Goal: Information Seeking & Learning: Learn about a topic

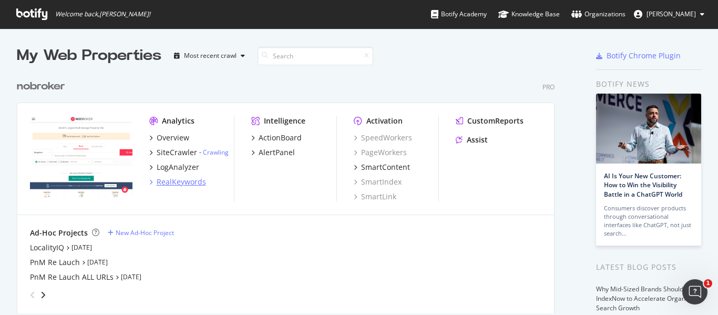
click at [175, 180] on div "RealKeywords" at bounding box center [181, 182] width 49 height 11
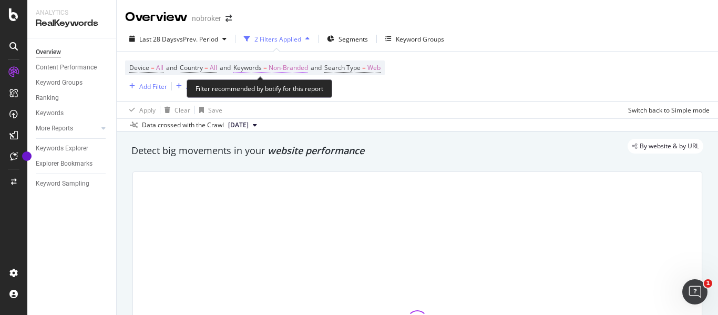
click at [288, 66] on span "Non-Branded" at bounding box center [287, 67] width 39 height 15
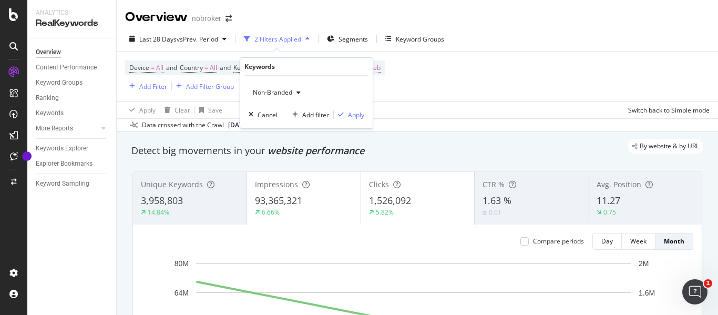
click at [273, 88] on span "Non-Branded" at bounding box center [270, 92] width 44 height 9
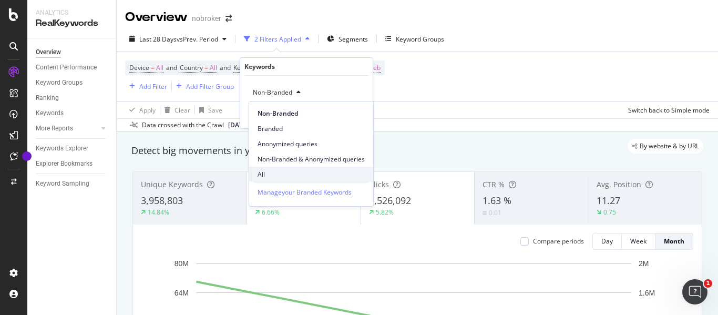
click at [269, 173] on span "All" at bounding box center [310, 174] width 107 height 9
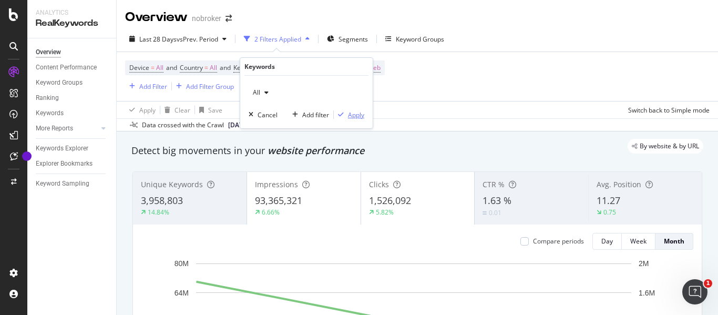
click at [348, 115] on div "Apply" at bounding box center [356, 114] width 16 height 9
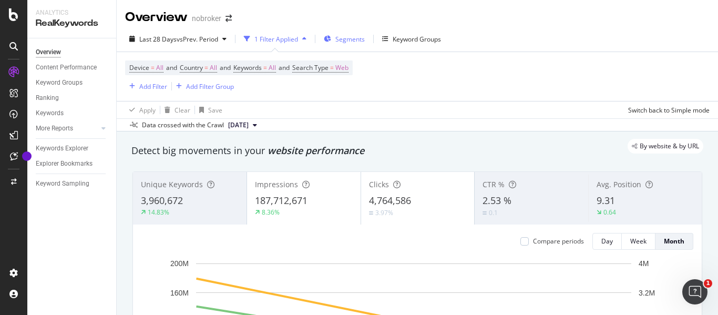
click at [351, 43] on span "Segments" at bounding box center [349, 39] width 29 height 9
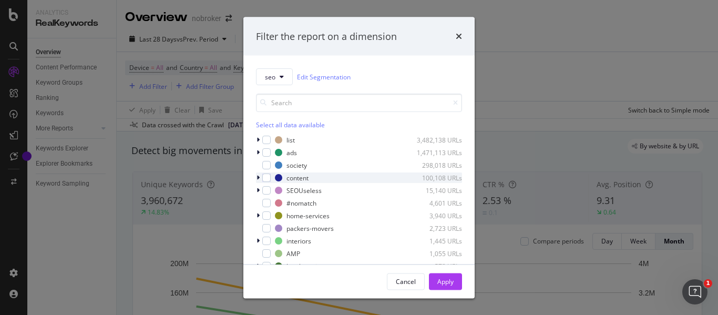
click at [257, 176] on icon "modal" at bounding box center [257, 177] width 3 height 6
click at [257, 176] on icon "modal" at bounding box center [258, 177] width 4 height 6
click at [257, 176] on icon "modal" at bounding box center [257, 177] width 3 height 6
click at [257, 177] on icon "modal" at bounding box center [258, 177] width 4 height 6
click at [269, 227] on div "modal" at bounding box center [266, 228] width 8 height 8
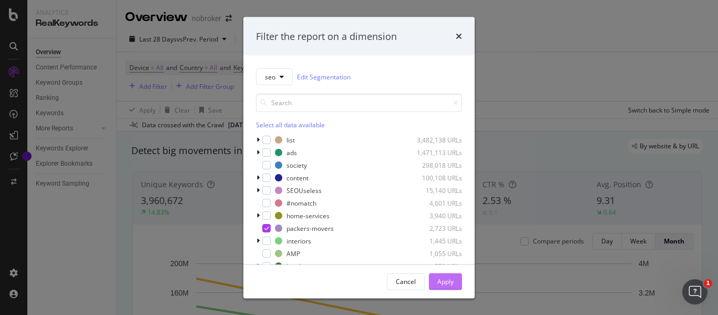
click at [455, 281] on button "Apply" at bounding box center [445, 281] width 33 height 17
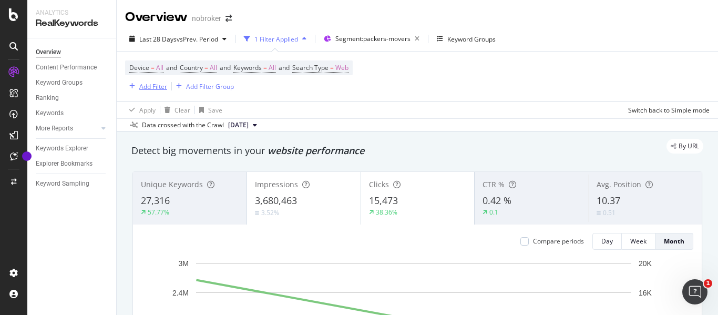
click at [149, 82] on div "Add Filter" at bounding box center [153, 86] width 28 height 9
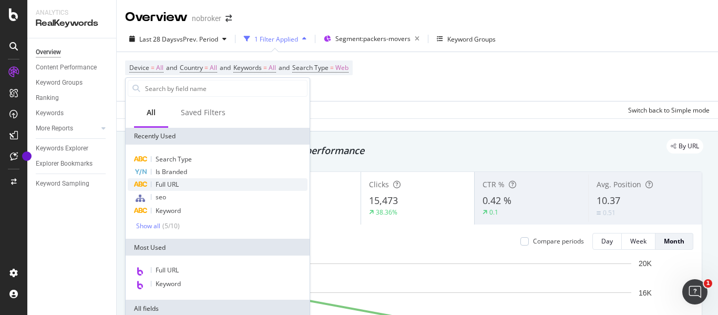
click at [163, 180] on span "Full URL" at bounding box center [166, 184] width 23 height 9
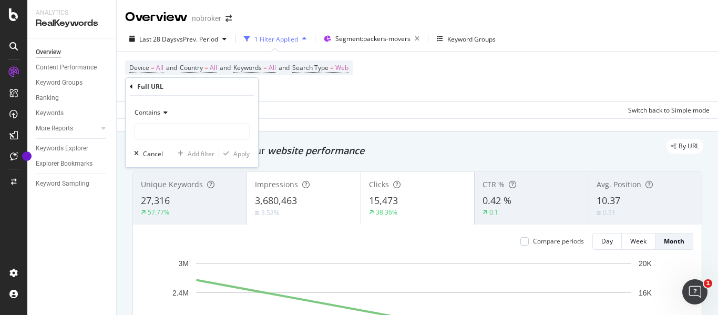
click at [167, 111] on icon at bounding box center [163, 112] width 7 height 6
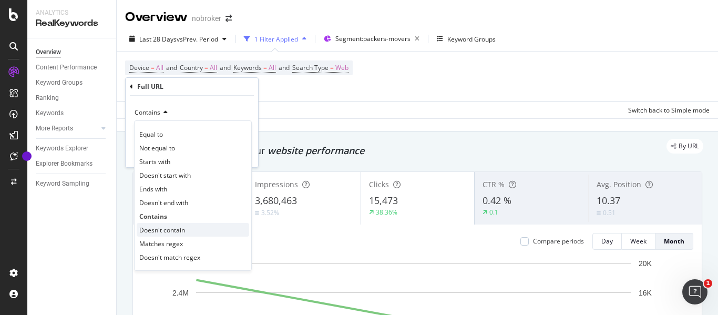
click at [168, 229] on span "Doesn't contain" at bounding box center [162, 229] width 46 height 9
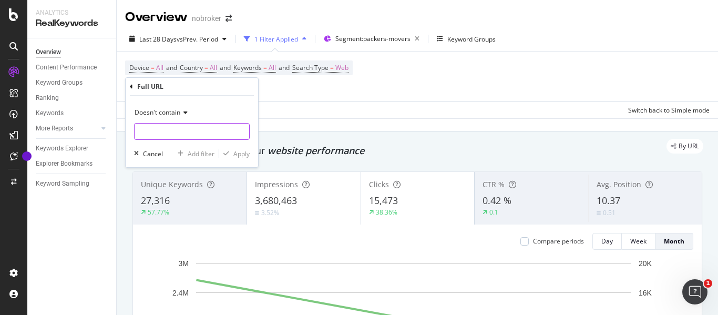
click at [150, 135] on input "text" at bounding box center [191, 131] width 115 height 17
type input "guides"
click at [238, 153] on div "Apply" at bounding box center [241, 153] width 16 height 9
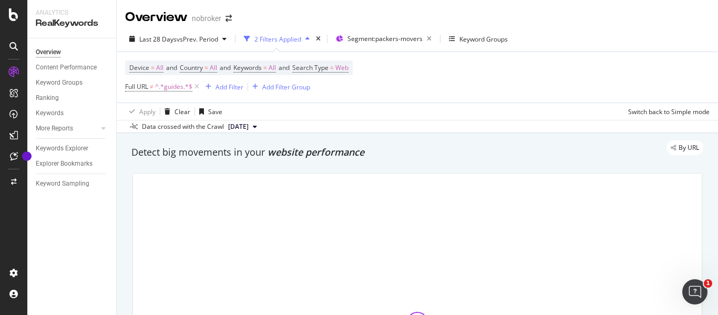
click at [238, 153] on div "By URL" at bounding box center [412, 147] width 582 height 15
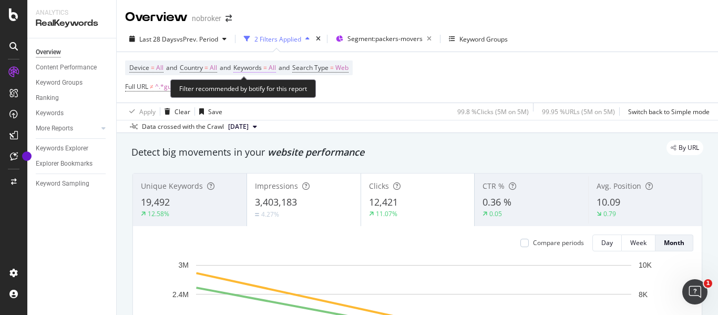
click at [276, 67] on span "All" at bounding box center [271, 67] width 7 height 15
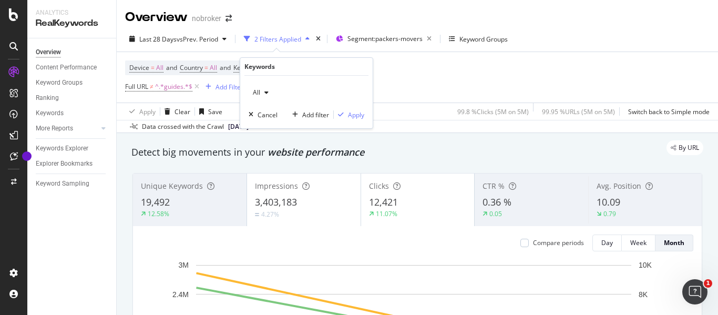
click at [266, 94] on icon "button" at bounding box center [266, 92] width 4 height 6
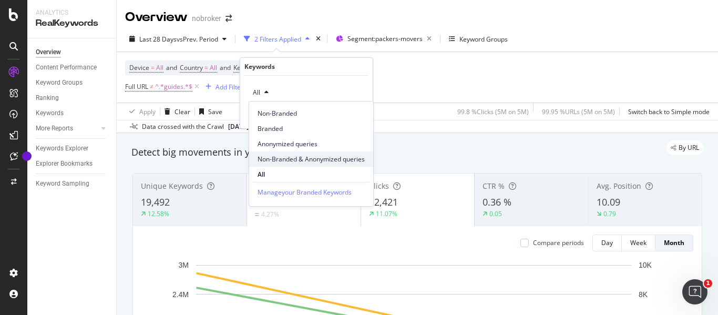
click at [284, 161] on span "Non-Branded & Anonymized queries" at bounding box center [310, 158] width 107 height 9
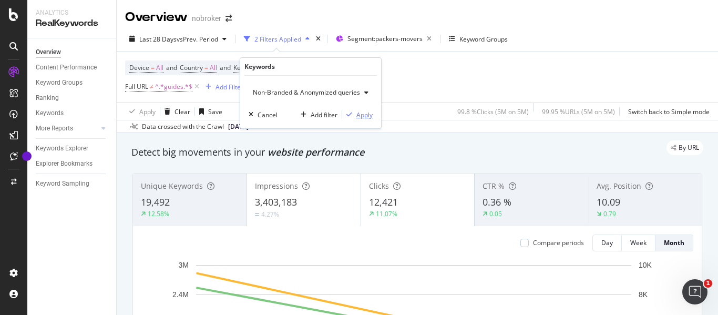
click at [363, 120] on div "Non-Branded & Anonymized queries Cancel Add filter Apply" at bounding box center [310, 102] width 141 height 53
click at [364, 112] on div "Apply" at bounding box center [364, 114] width 16 height 9
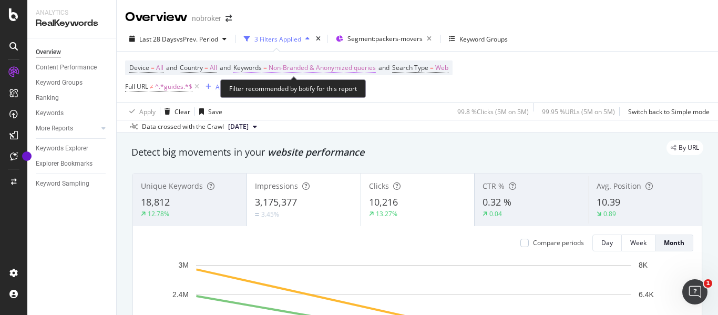
click at [319, 68] on span "Non-Branded & Anonymized queries" at bounding box center [321, 67] width 107 height 15
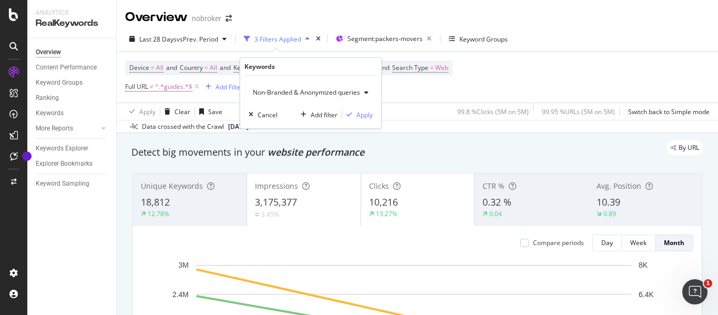
click at [296, 91] on span "Non-Branded & Anonymized queries" at bounding box center [303, 92] width 111 height 9
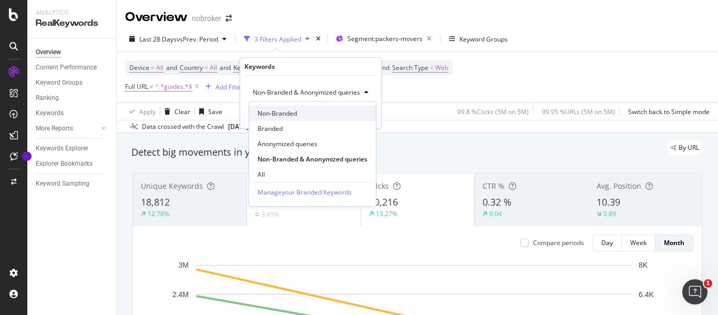
click at [284, 116] on span "Non-Branded" at bounding box center [312, 113] width 110 height 9
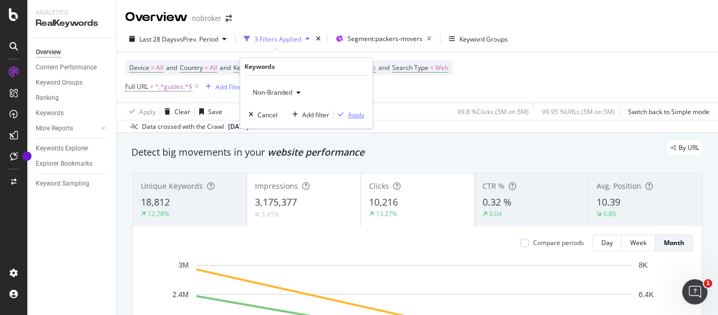
click at [357, 112] on div "Apply" at bounding box center [356, 114] width 16 height 9
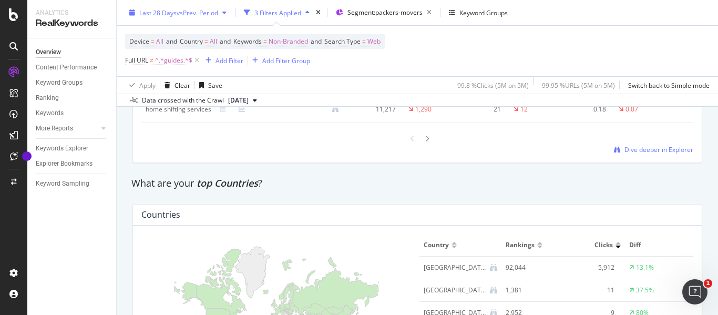
scroll to position [1261, 0]
